Goal: Task Accomplishment & Management: Use online tool/utility

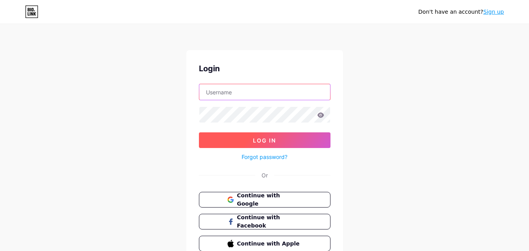
type input "[EMAIL_ADDRESS][DOMAIN_NAME]"
click at [271, 138] on span "Log In" at bounding box center [264, 140] width 23 height 7
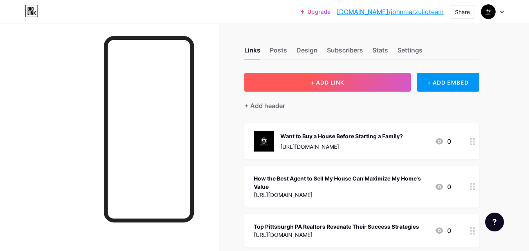
click at [334, 86] on button "+ ADD LINK" at bounding box center [328, 82] width 167 height 19
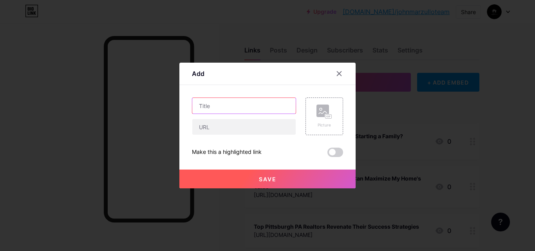
click at [212, 103] on input "text" at bounding box center [243, 106] width 103 height 16
paste input "[URL][DOMAIN_NAME]"
type input "[URL][DOMAIN_NAME]"
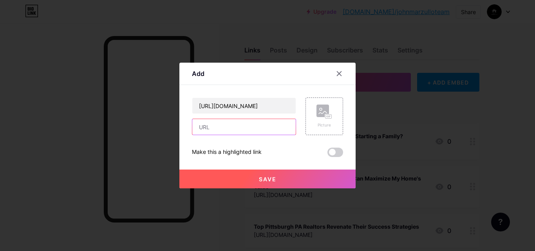
click at [231, 128] on input "text" at bounding box center [243, 127] width 103 height 16
paste input "How to Find the Best U.S Open Rentals for a Comfortable Stay"
type input "How to Find the Best U.S Open Rentals for a Comfortable Stay"
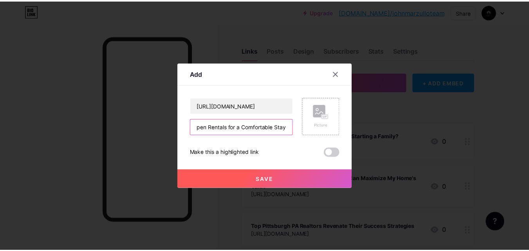
scroll to position [0, 0]
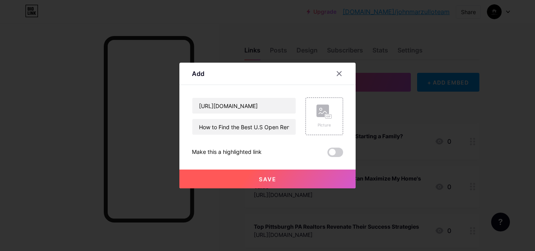
click at [274, 176] on span "Save" at bounding box center [268, 179] width 18 height 7
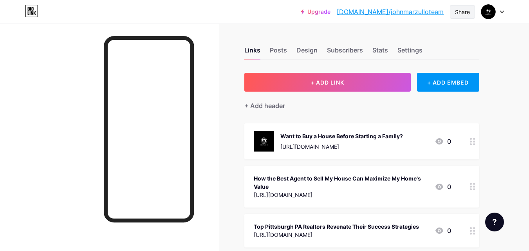
click at [469, 16] on div "Share" at bounding box center [462, 12] width 25 height 14
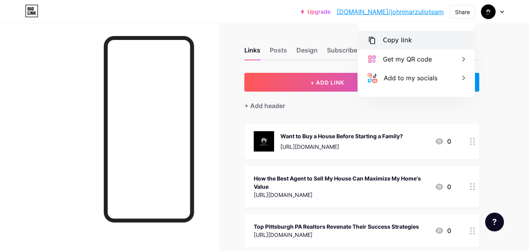
click at [409, 46] on div "Copy link" at bounding box center [416, 40] width 117 height 19
